Goal: Task Accomplishment & Management: Manage account settings

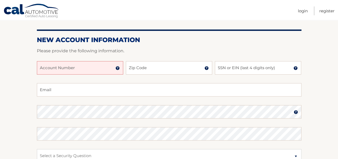
scroll to position [53, 0]
click at [41, 68] on input "Account Number" at bounding box center [80, 67] width 86 height 13
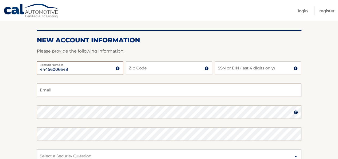
type input "44456006648"
click at [135, 67] on input "Zip Code" at bounding box center [169, 67] width 86 height 13
type input "07733"
click at [222, 69] on input "SSN or EIN (last 4 digits only)" at bounding box center [258, 67] width 86 height 13
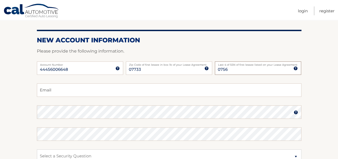
type input "0756"
click at [53, 89] on input "Email" at bounding box center [169, 89] width 265 height 13
type input "jesposito@maintech.com"
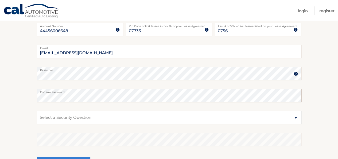
scroll to position [101, 0]
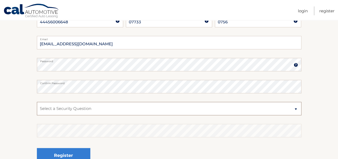
click at [53, 109] on select "Select a Security Question What was the name of your elementary school? What is…" at bounding box center [169, 108] width 265 height 13
select select "1"
click at [37, 102] on select "Select a Security Question What was the name of your elementary school? What is…" at bounding box center [169, 108] width 265 height 13
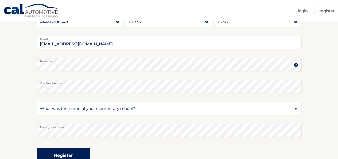
click at [67, 153] on button "Register" at bounding box center [63, 155] width 53 height 15
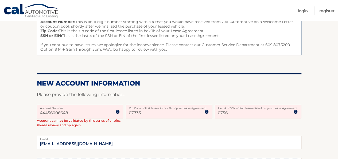
scroll to position [75, 0]
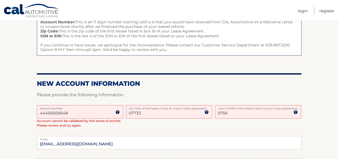
click at [231, 113] on input "0756" at bounding box center [258, 111] width 86 height 13
type input "0"
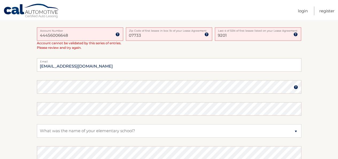
scroll to position [230, 0]
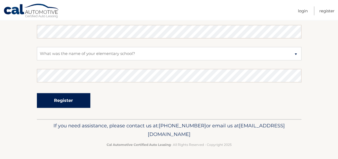
type input "9201"
click at [62, 98] on button "Register" at bounding box center [63, 100] width 53 height 15
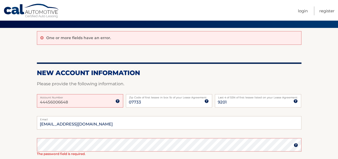
scroll to position [64, 0]
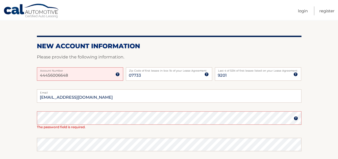
click at [118, 74] on img at bounding box center [117, 74] width 4 height 4
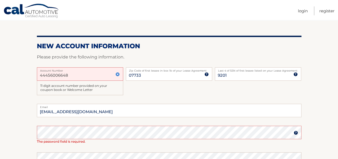
click at [70, 76] on input "44456006648" at bounding box center [80, 73] width 86 height 13
type input "4"
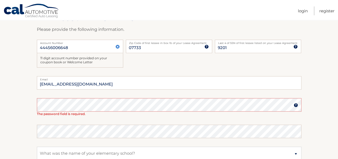
scroll to position [92, 0]
click at [295, 103] on img at bounding box center [296, 105] width 4 height 4
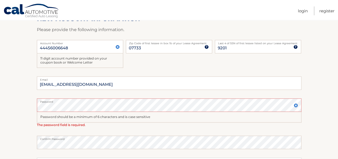
click at [49, 116] on div "Password should be a minimum of 6 characters and is case sensitive" at bounding box center [169, 116] width 265 height 11
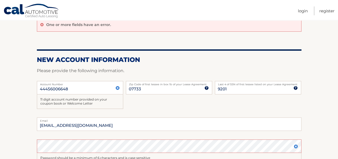
scroll to position [51, 0]
click at [152, 89] on input "07733" at bounding box center [169, 87] width 86 height 13
click at [72, 88] on input "44456006648" at bounding box center [80, 87] width 86 height 13
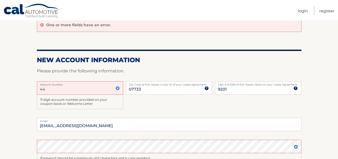
type input "4"
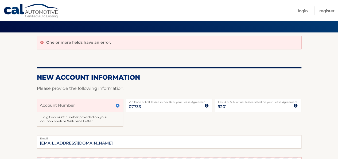
scroll to position [31, 0]
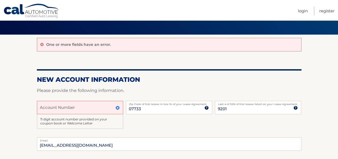
click at [50, 109] on input "Account Number" at bounding box center [80, 107] width 86 height 13
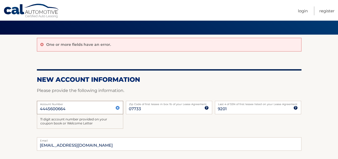
type input "44456006648"
click at [96, 145] on input "jesposito@maintech.com" at bounding box center [169, 143] width 265 height 13
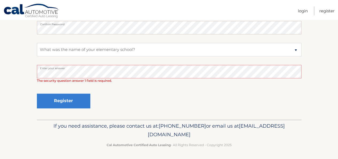
scroll to position [205, 0]
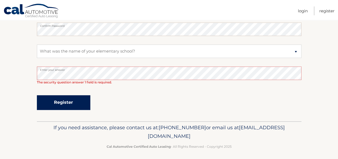
click at [57, 99] on button "Register" at bounding box center [63, 102] width 53 height 15
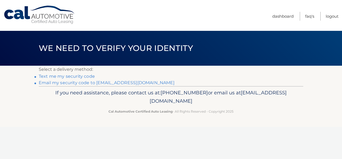
click at [60, 76] on link "Text me my security code" at bounding box center [67, 76] width 56 height 5
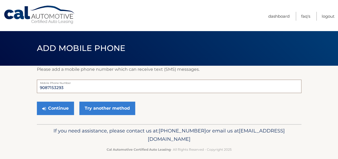
click at [67, 88] on input "9087153293" at bounding box center [169, 85] width 265 height 13
type input "9"
type input "9737153293"
click at [56, 109] on button "Continue" at bounding box center [55, 107] width 37 height 13
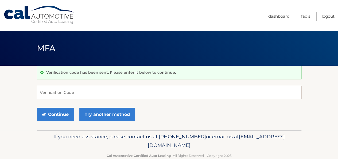
click at [51, 94] on input "Verification Code" at bounding box center [169, 92] width 265 height 13
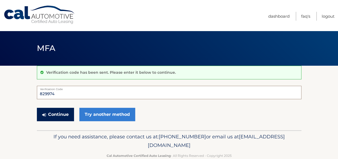
type input "829974"
click at [55, 112] on button "Continue" at bounding box center [55, 113] width 37 height 13
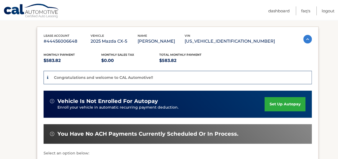
scroll to position [84, 0]
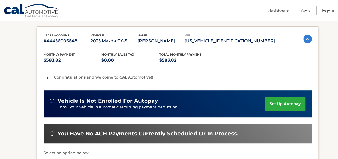
click at [288, 102] on link "set up autopay" at bounding box center [285, 104] width 41 height 14
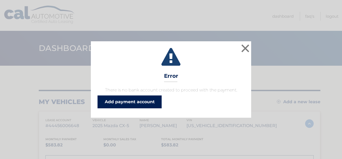
click at [136, 101] on link "Add payment account" at bounding box center [130, 101] width 64 height 13
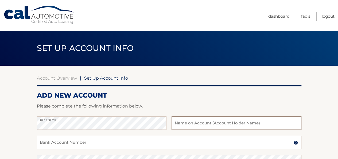
click at [183, 124] on input "text" at bounding box center [237, 122] width 130 height 13
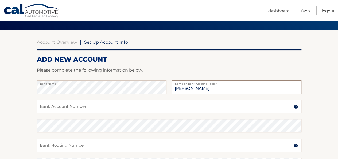
scroll to position [35, 0]
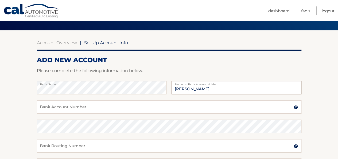
type input "John Esposito"
click at [73, 109] on input "Bank Account Number" at bounding box center [169, 106] width 265 height 13
type input "009480507732"
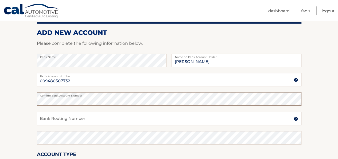
scroll to position [63, 0]
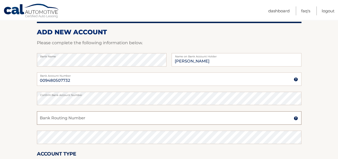
click at [48, 118] on input "Bank Routing Number" at bounding box center [169, 117] width 265 height 13
type input "021200339"
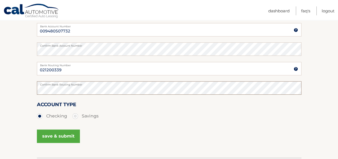
scroll to position [112, 0]
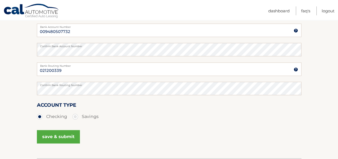
click at [56, 116] on label "Checking" at bounding box center [52, 116] width 30 height 11
click at [44, 116] on input "Checking" at bounding box center [41, 115] width 5 height 9
click at [50, 138] on button "save & submit" at bounding box center [58, 136] width 43 height 13
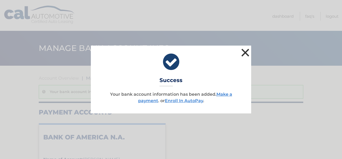
click at [241, 54] on button "×" at bounding box center [245, 52] width 11 height 11
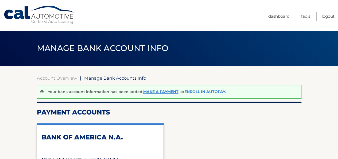
click at [196, 90] on link "Enroll In AutoPay" at bounding box center [204, 91] width 41 height 5
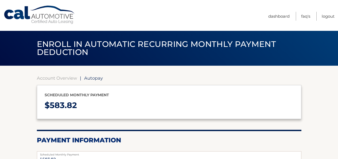
select select "OGU4ODgwY2EtMjgxNC00ZTA3LWJjM2YtNDMyZGMwY2VjNWMx"
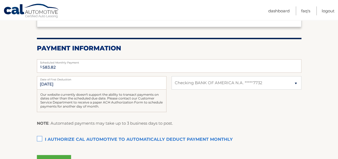
scroll to position [92, 0]
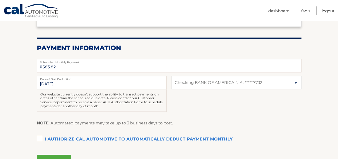
click at [41, 136] on label "I authorize cal automotive to automatically deduct payment monthly This checkbo…" at bounding box center [169, 139] width 265 height 11
click at [0, 0] on input "I authorize cal automotive to automatically deduct payment monthly This checkbo…" at bounding box center [0, 0] width 0 height 0
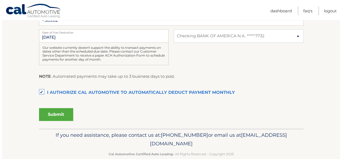
scroll to position [141, 0]
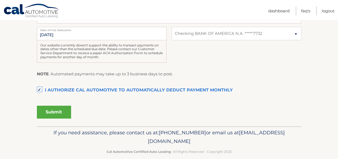
click at [55, 110] on button "Submit" at bounding box center [54, 111] width 34 height 13
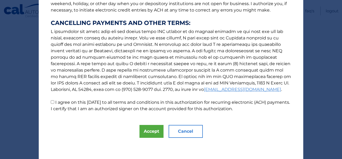
scroll to position [94, 0]
click at [152, 127] on button "Accept" at bounding box center [152, 131] width 24 height 13
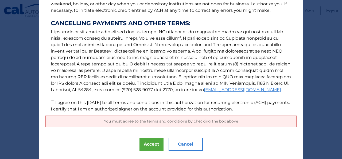
click at [51, 100] on input "I agree on this 09/08/2025 to all terms and conditions in this authorization fo…" at bounding box center [52, 101] width 3 height 3
checkbox input "true"
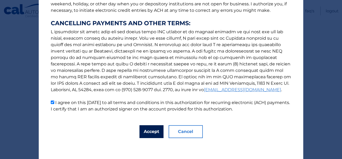
click at [144, 131] on button "Accept" at bounding box center [152, 131] width 24 height 13
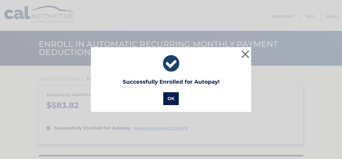
click at [168, 97] on button "OK" at bounding box center [171, 98] width 16 height 13
